Goal: Task Accomplishment & Management: Manage account settings

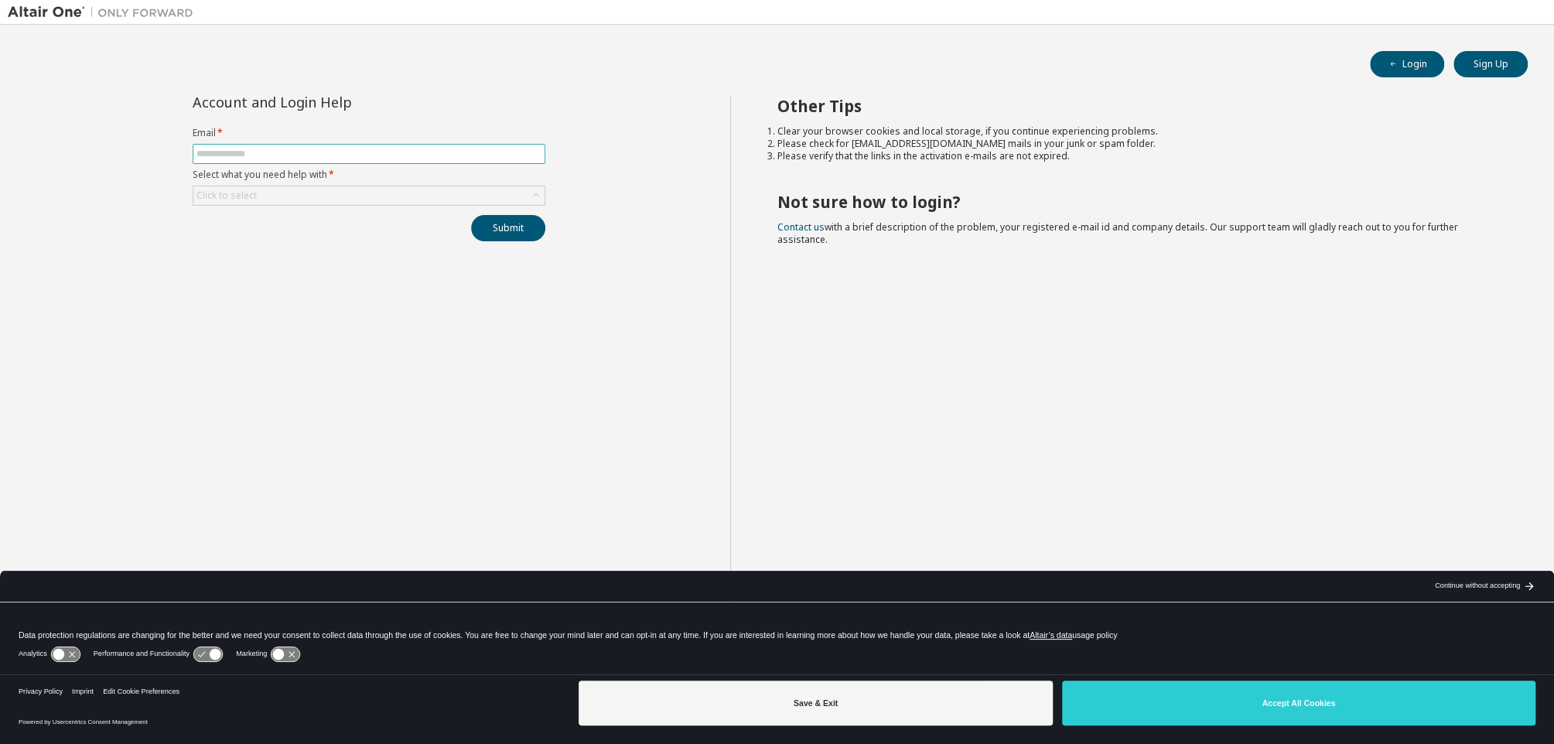
click at [257, 145] on span at bounding box center [369, 154] width 353 height 20
click at [252, 151] on input "text" at bounding box center [369, 154] width 345 height 12
click at [258, 150] on input "text" at bounding box center [369, 154] width 345 height 12
type input "**********"
click at [531, 197] on icon at bounding box center [535, 195] width 15 height 15
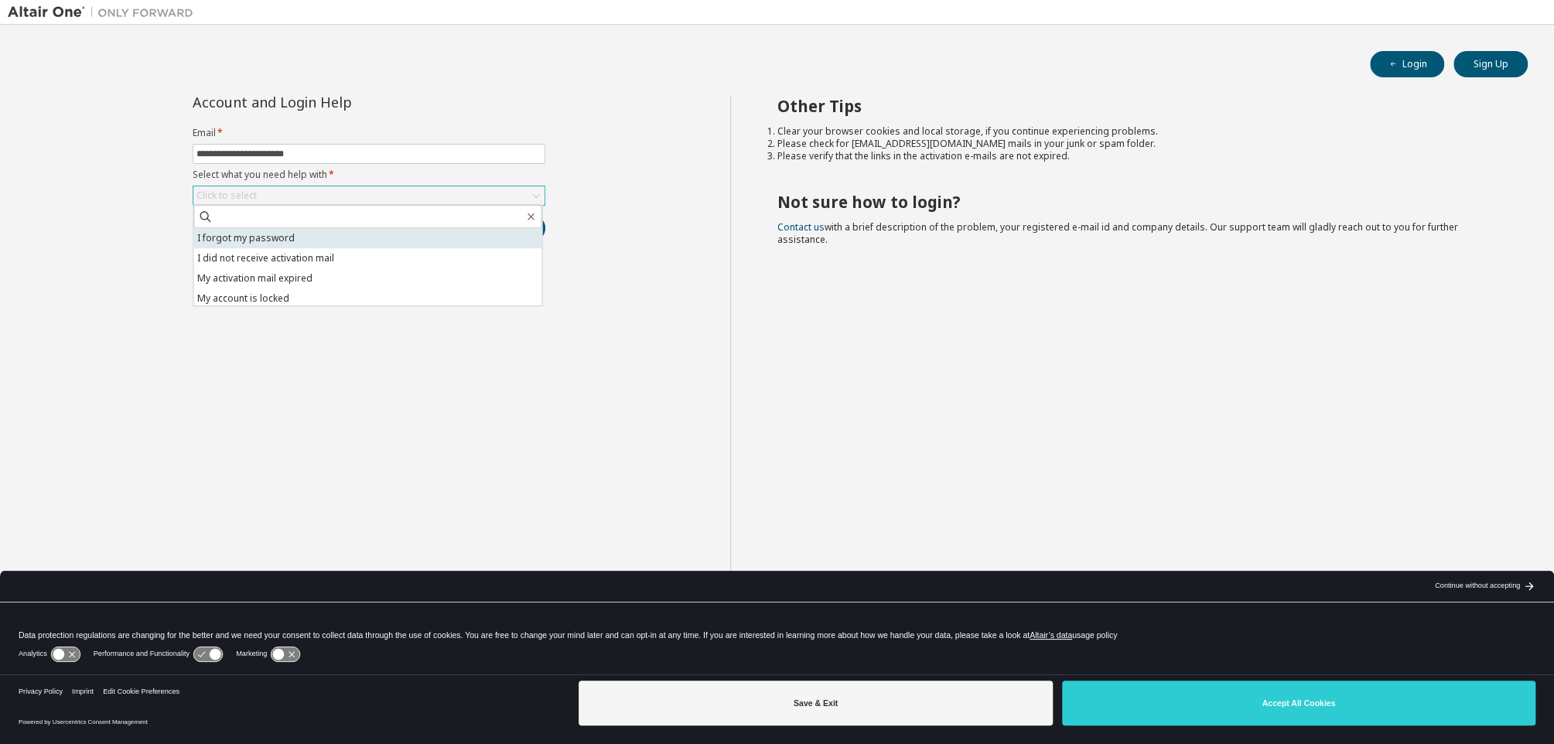
click at [272, 235] on li "I forgot my password" at bounding box center [367, 238] width 348 height 20
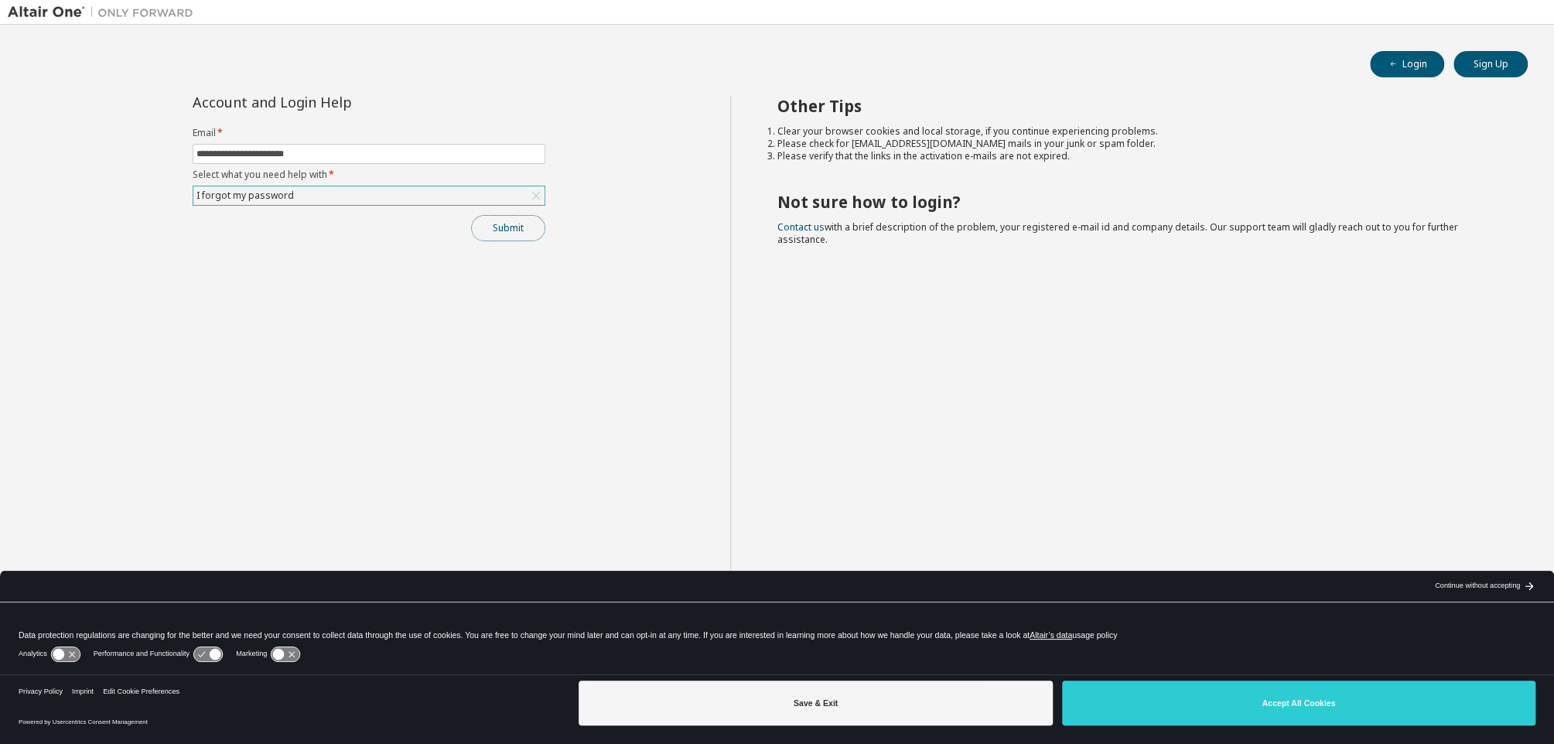
click at [506, 231] on button "Submit" at bounding box center [508, 228] width 74 height 26
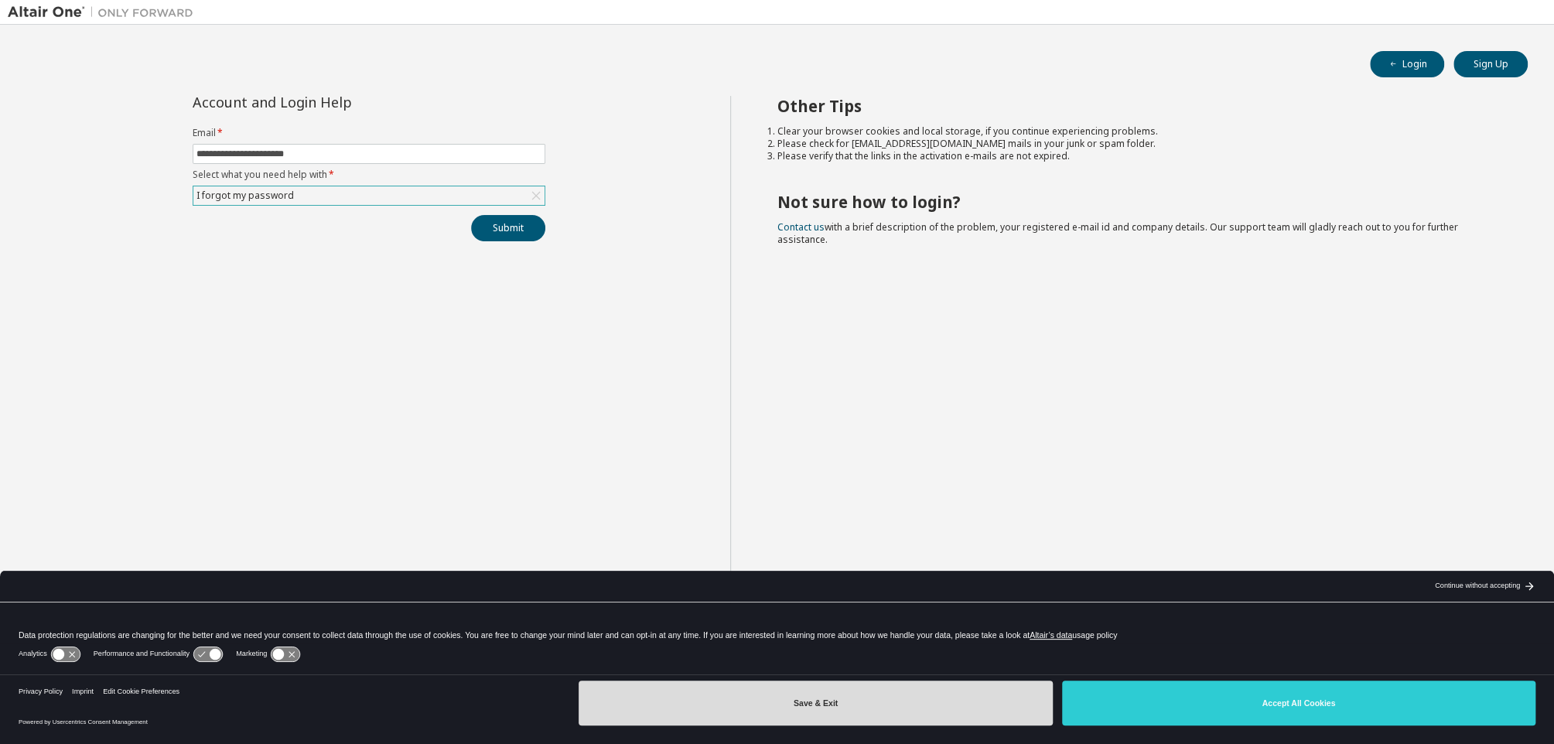
click at [812, 708] on button "Save & Exit" at bounding box center [815, 703] width 473 height 45
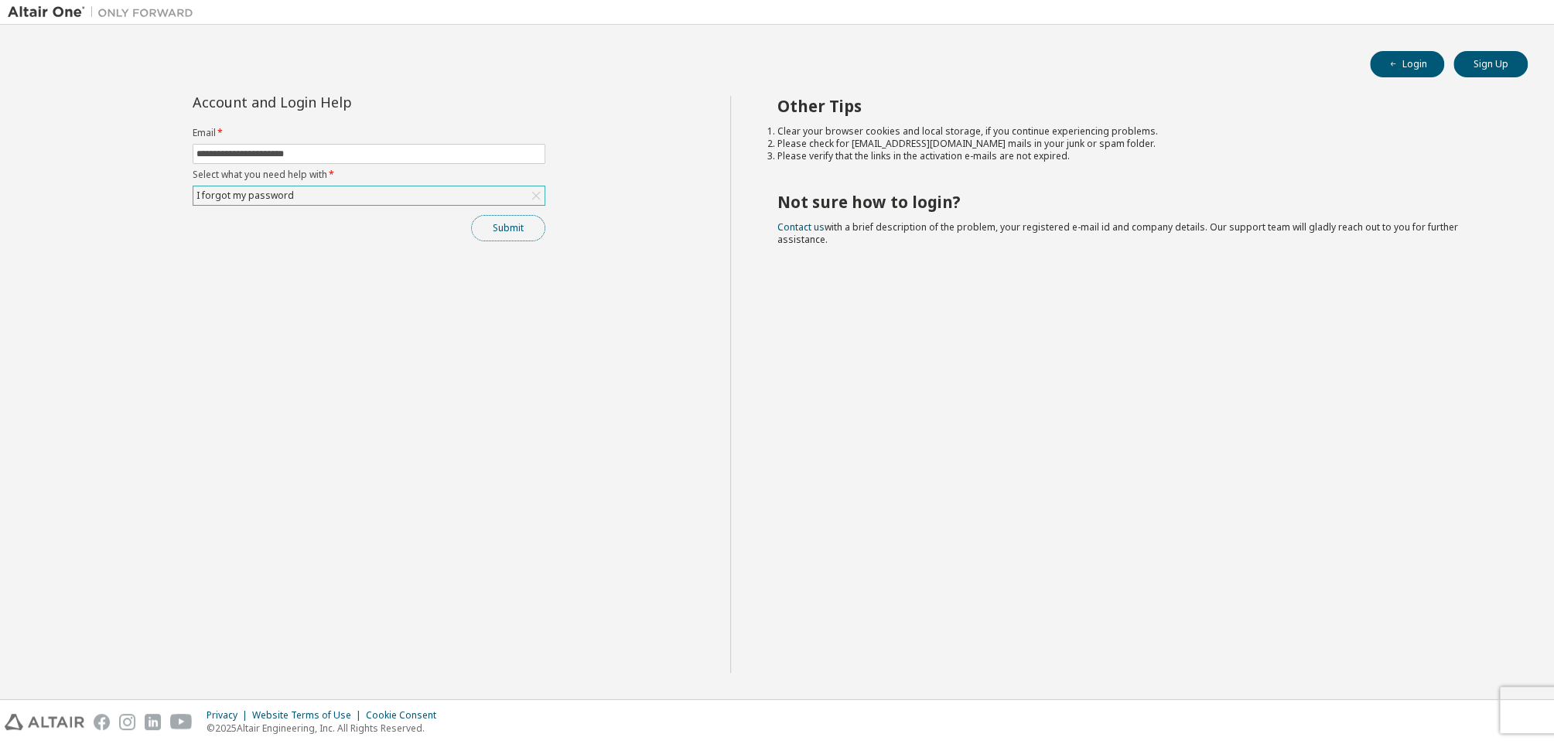
click at [501, 227] on button "Submit" at bounding box center [508, 228] width 74 height 26
click at [267, 152] on input "text" at bounding box center [369, 154] width 345 height 12
type input "**********"
click at [536, 199] on icon at bounding box center [535, 195] width 15 height 15
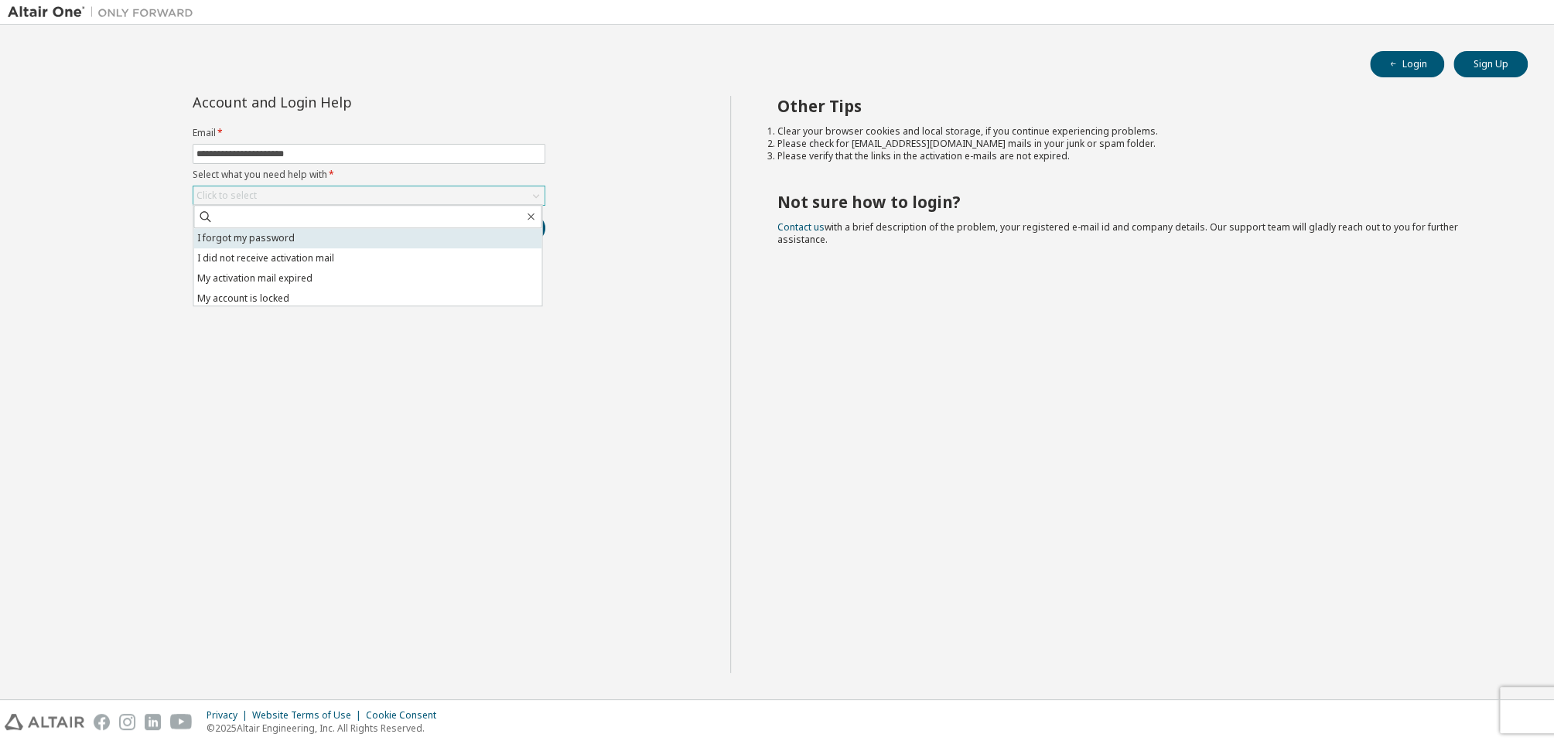
click at [306, 234] on li "I forgot my password" at bounding box center [367, 238] width 348 height 20
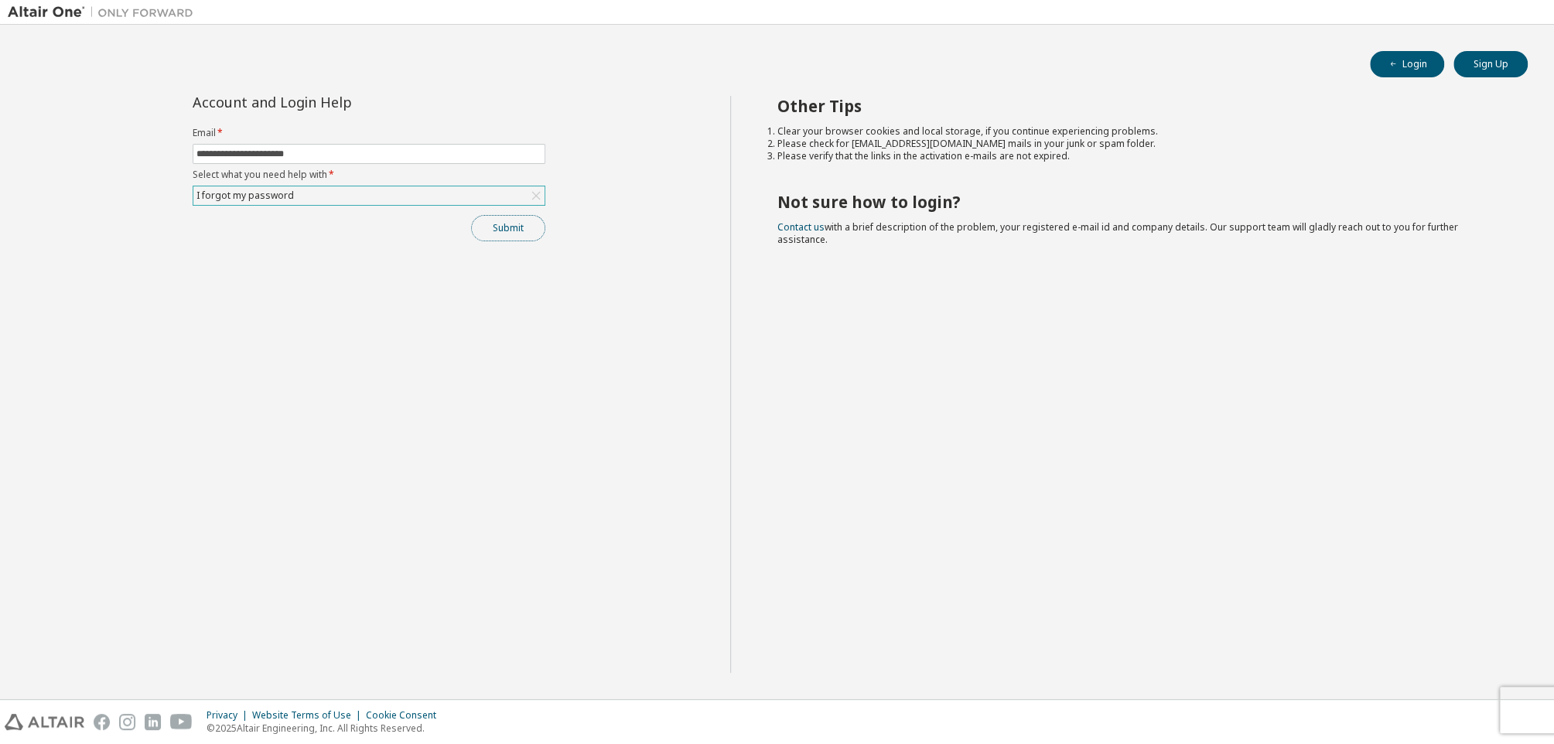
click at [501, 223] on button "Submit" at bounding box center [508, 228] width 74 height 26
click at [1405, 705] on span "Unable to execute action. Please contact Altair support for assistance." at bounding box center [1427, 708] width 161 height 25
click at [1413, 713] on link "Altair support" at bounding box center [1410, 714] width 62 height 13
